Goal: Information Seeking & Learning: Learn about a topic

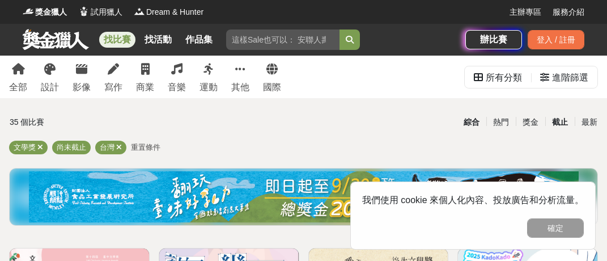
click at [555, 124] on div "截止" at bounding box center [559, 122] width 29 height 20
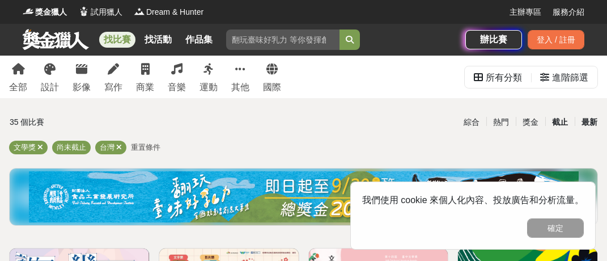
click at [584, 123] on div "最新" at bounding box center [589, 122] width 29 height 20
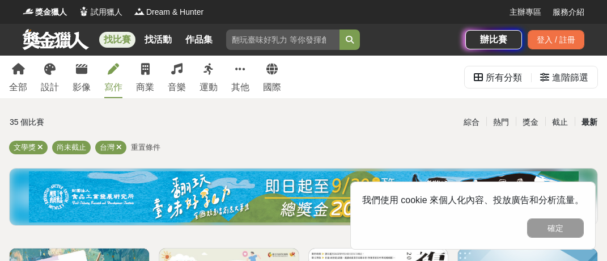
click at [121, 80] on link "寫作" at bounding box center [113, 77] width 18 height 43
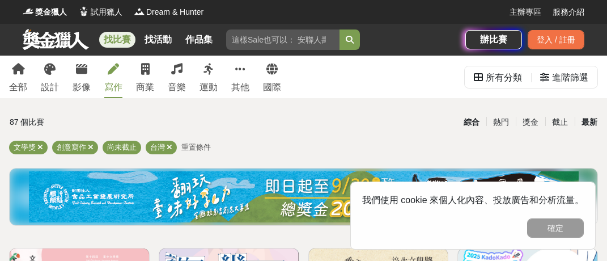
click at [587, 125] on div "最新" at bounding box center [589, 122] width 29 height 20
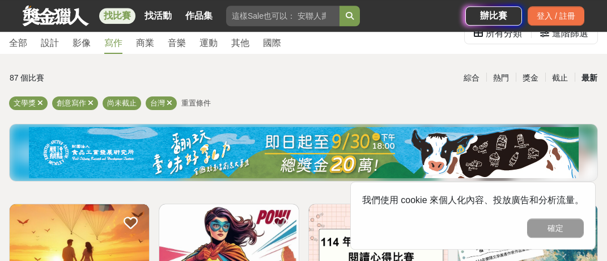
scroll to position [39, 0]
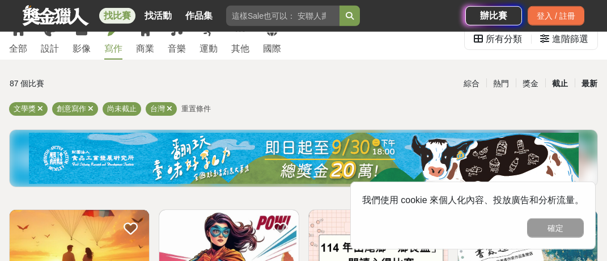
click at [558, 80] on div "截止" at bounding box center [559, 84] width 29 height 20
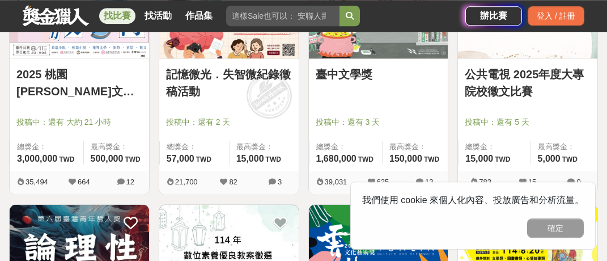
scroll to position [252, 0]
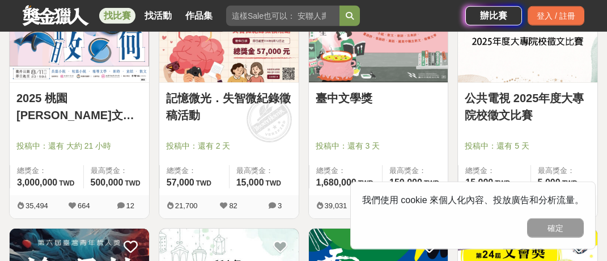
click at [83, 96] on link "2025 桃園[PERSON_NAME]文學獎" at bounding box center [79, 107] width 126 height 34
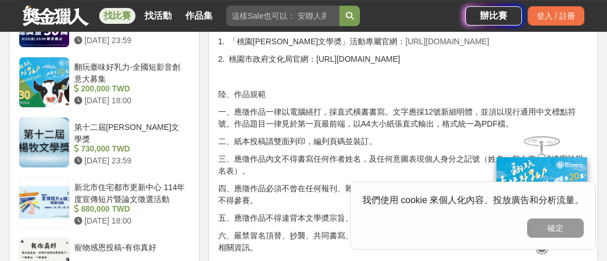
scroll to position [998, 0]
